Goal: Information Seeking & Learning: Learn about a topic

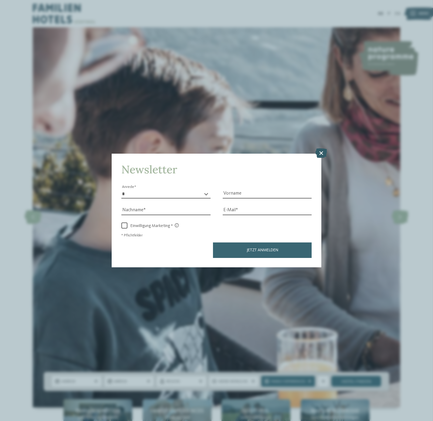
click at [320, 155] on icon at bounding box center [321, 153] width 12 height 10
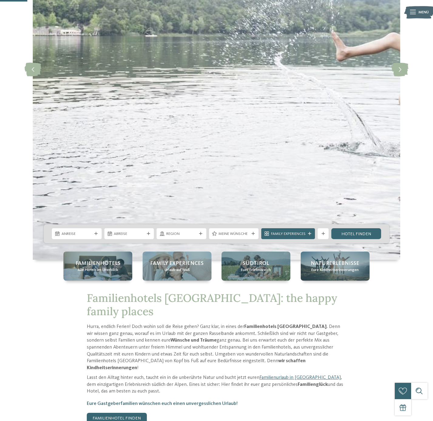
scroll to position [163, 0]
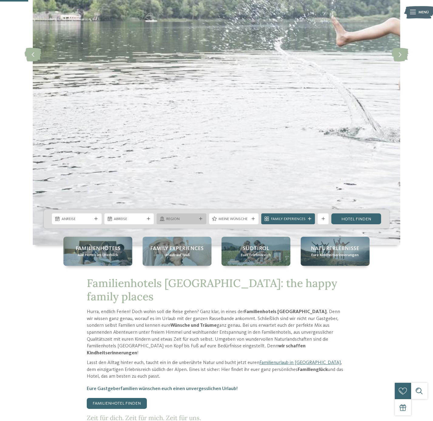
click at [200, 219] on icon at bounding box center [200, 218] width 3 height 3
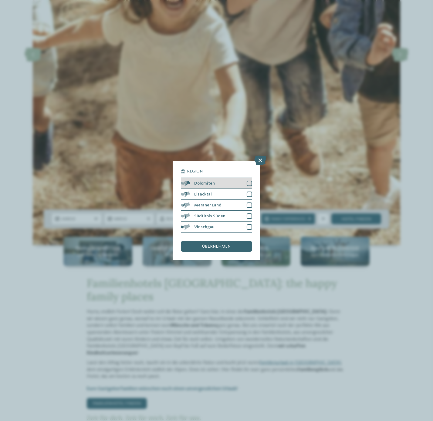
click at [249, 183] on div at bounding box center [249, 183] width 5 height 5
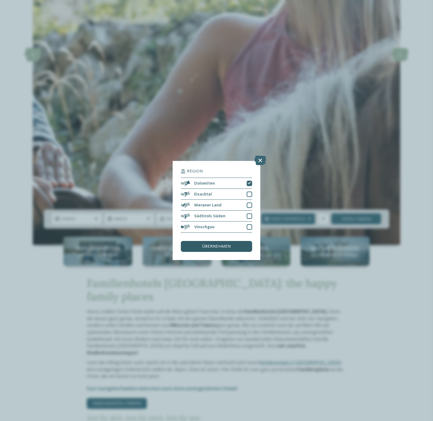
click at [214, 247] on span "übernehmen" at bounding box center [216, 246] width 29 height 4
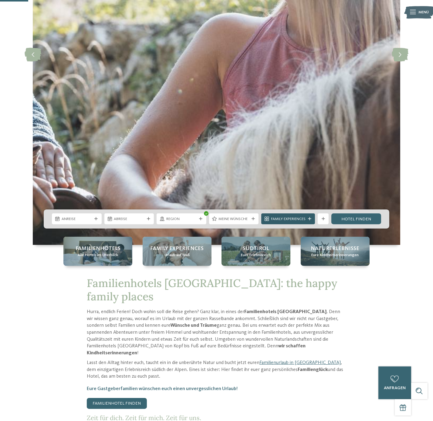
click at [305, 221] on span "Family Experiences" at bounding box center [288, 219] width 35 height 5
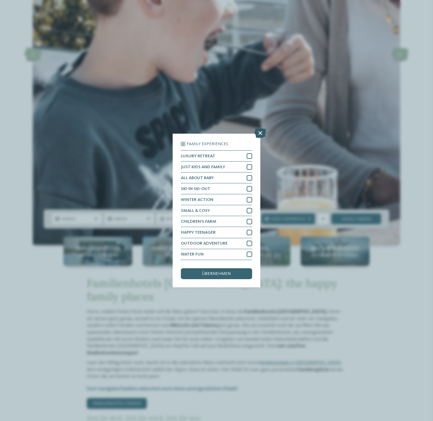
click at [262, 133] on icon at bounding box center [260, 134] width 12 height 10
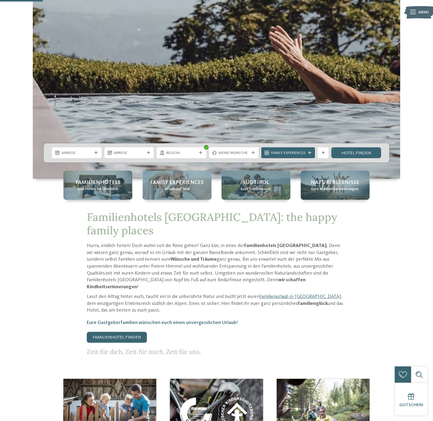
scroll to position [227, 0]
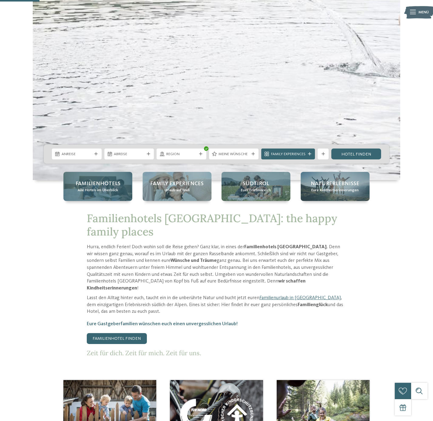
click at [103, 193] on span "Alle Hotels im Überblick" at bounding box center [98, 190] width 40 height 5
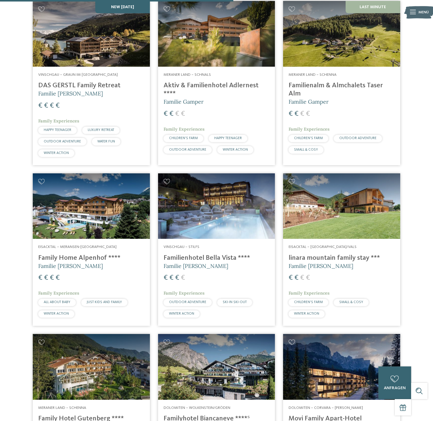
scroll to position [650, 0]
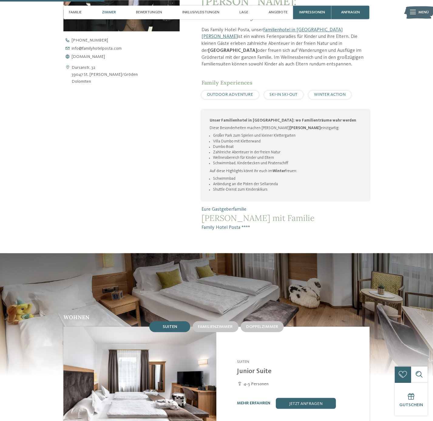
scroll to position [423, 0]
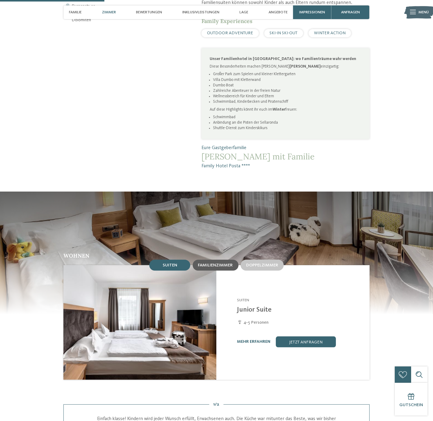
click at [227, 263] on span "Familienzimmer" at bounding box center [215, 265] width 35 height 4
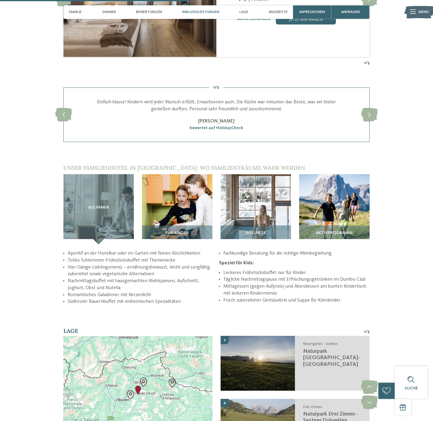
scroll to position [780, 0]
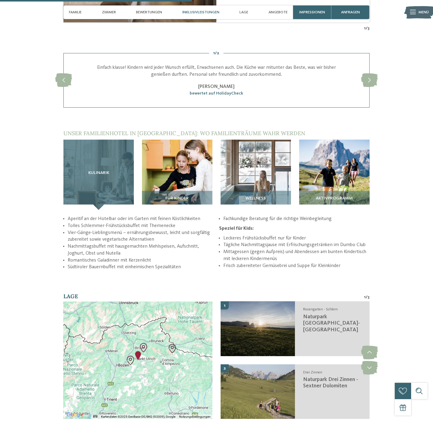
click at [127, 173] on div "Kulinarik" at bounding box center [98, 175] width 70 height 70
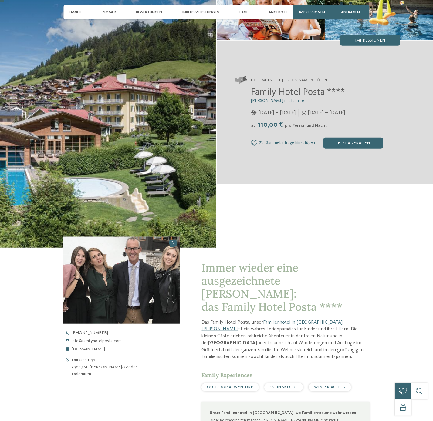
scroll to position [130, 0]
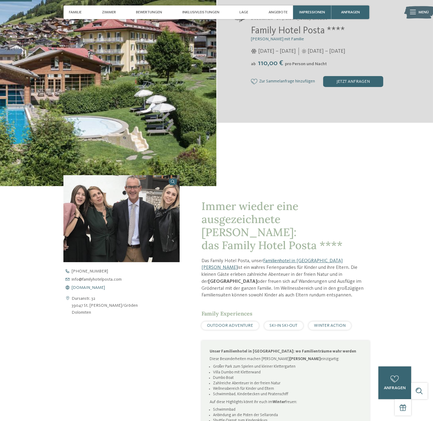
click at [105, 288] on span "www.familyhotelposta.com" at bounding box center [88, 288] width 33 height 4
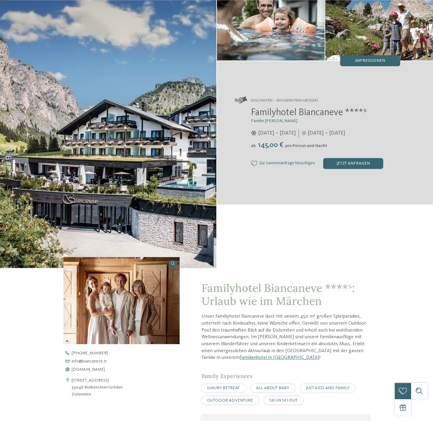
scroll to position [130, 0]
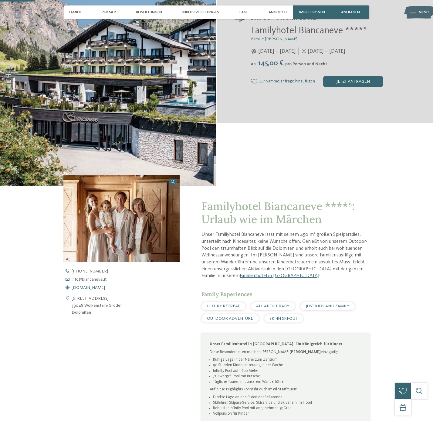
click at [92, 288] on span "[DOMAIN_NAME]" at bounding box center [88, 288] width 33 height 4
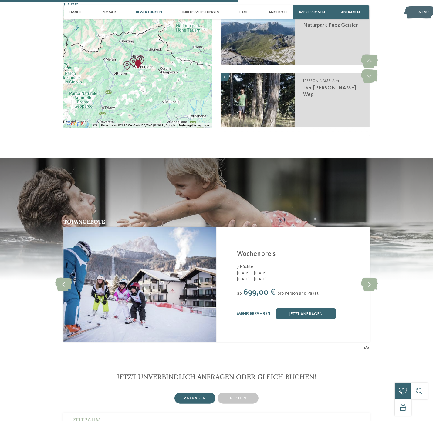
scroll to position [780, 0]
